Goal: Communication & Community: Answer question/provide support

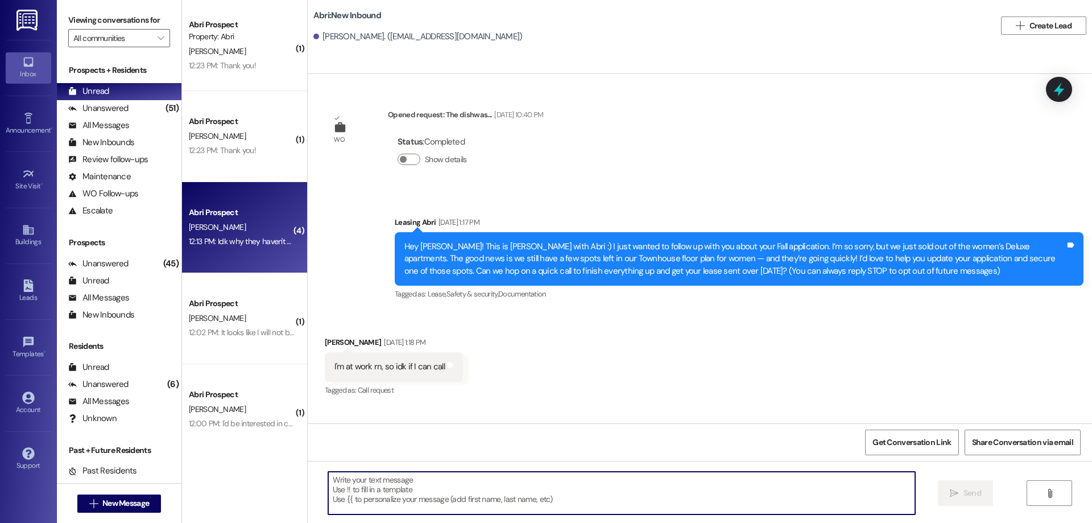
scroll to position [3649, 0]
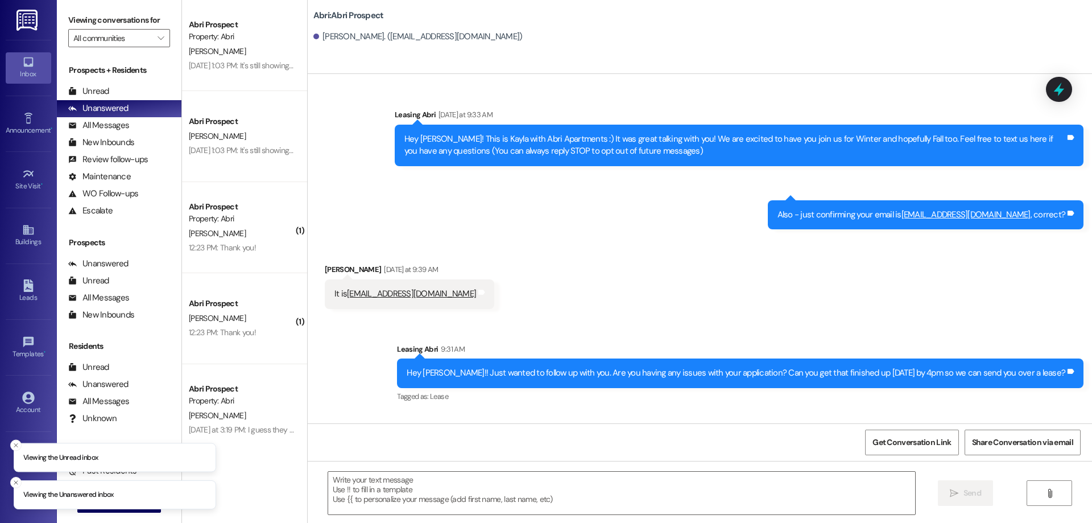
scroll to position [354, 0]
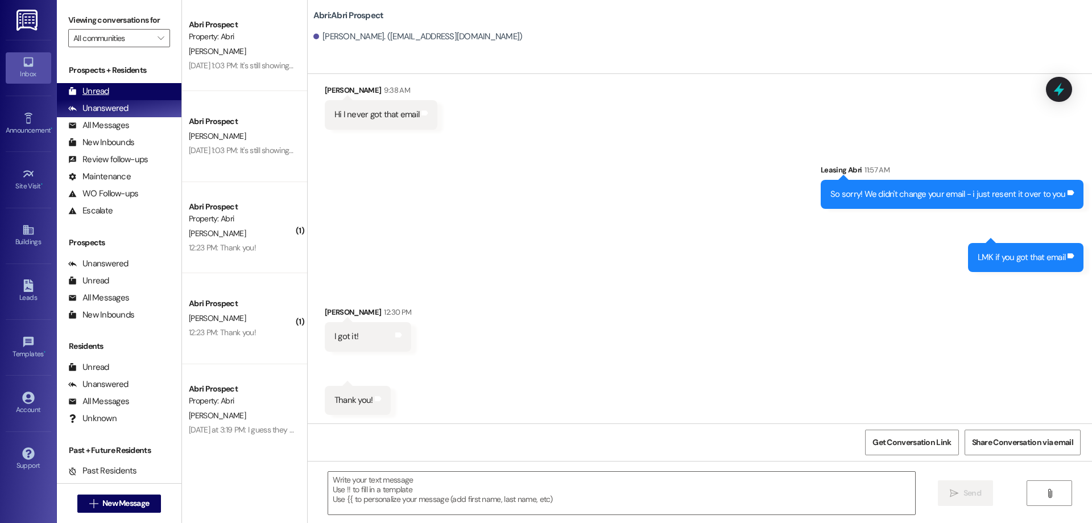
click at [145, 86] on div "Unread (0)" at bounding box center [119, 91] width 125 height 17
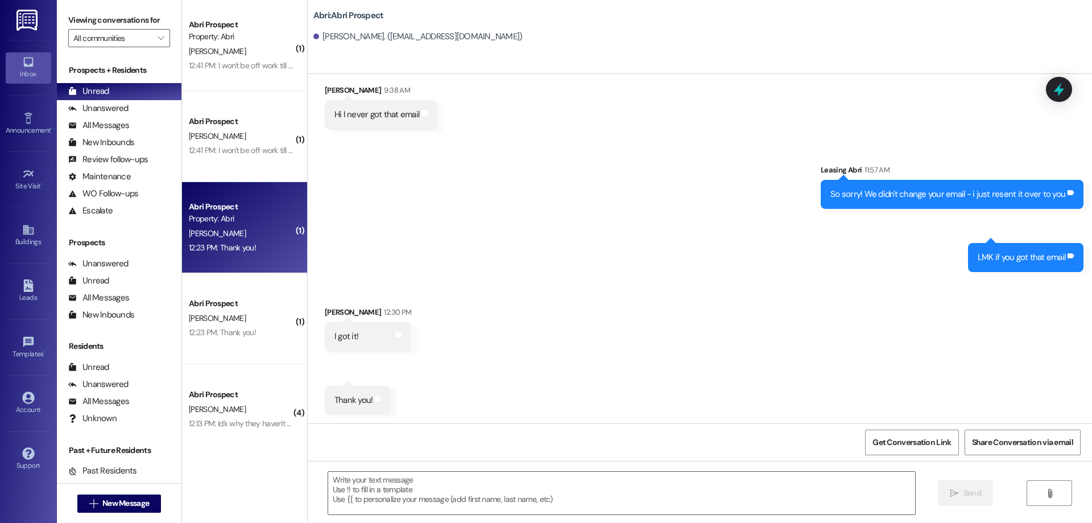
scroll to position [377, 0]
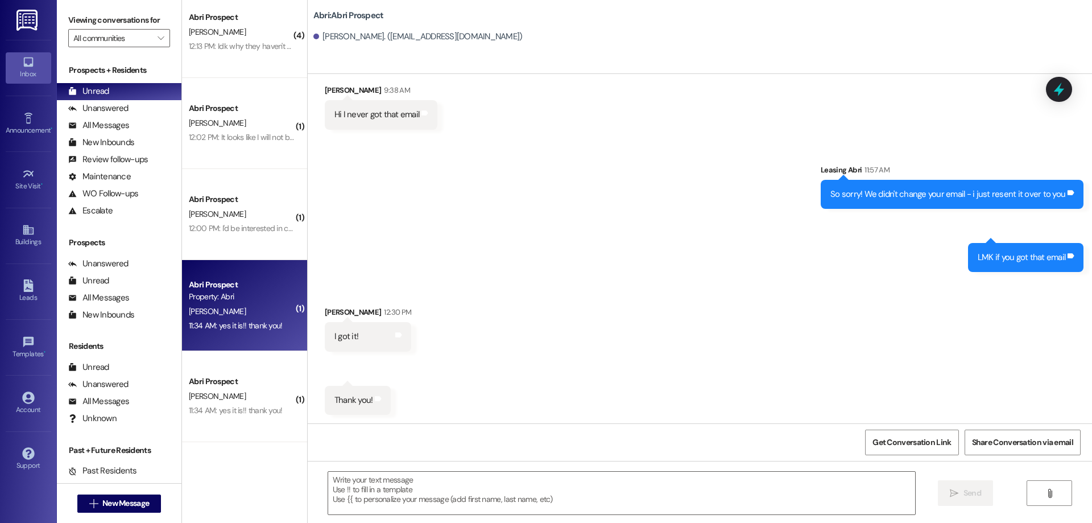
click at [241, 324] on div "11:34 AM: yes it is!! thank you! 11:34 AM: yes it is!! thank you!" at bounding box center [236, 325] width 94 height 10
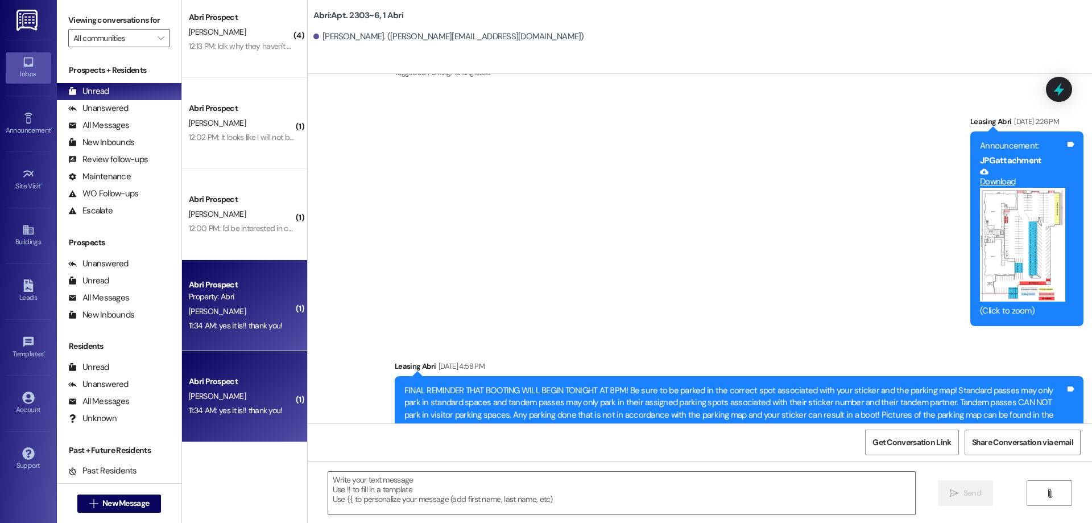
scroll to position [14990, 0]
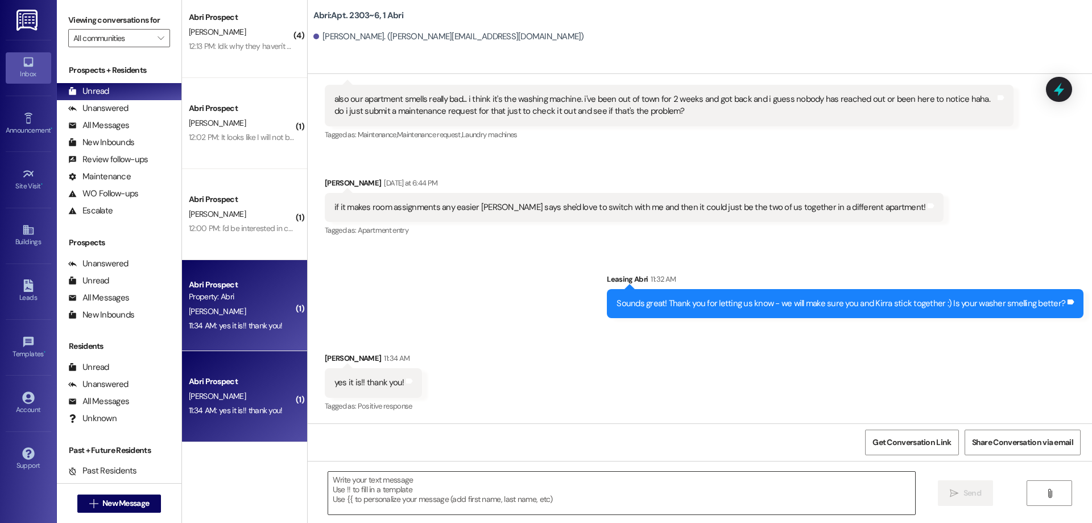
click at [528, 482] on textarea at bounding box center [621, 492] width 587 height 43
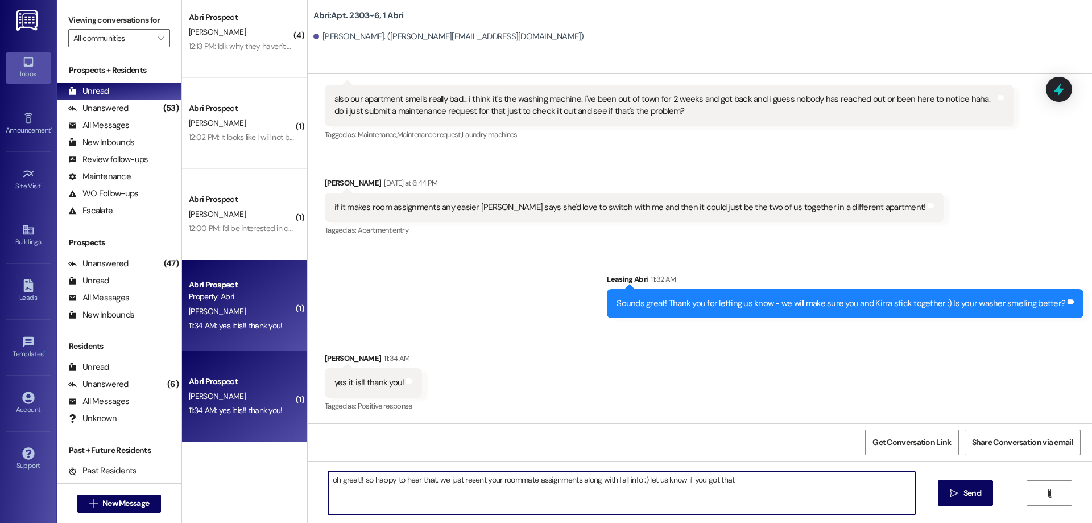
type textarea "oh great!! so happy to hear that. we just resent your roommate assignments alon…"
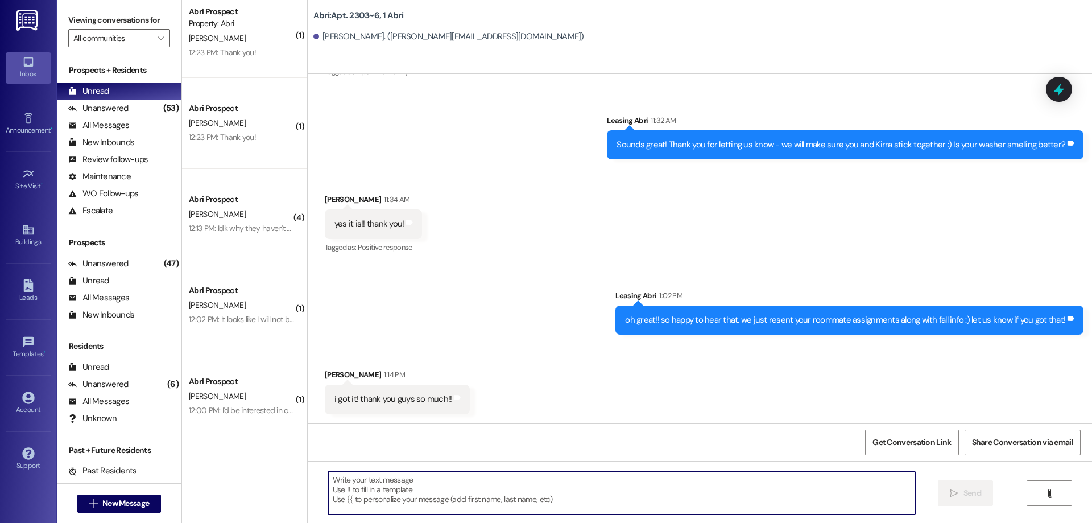
scroll to position [15148, 0]
